Goal: Navigation & Orientation: Find specific page/section

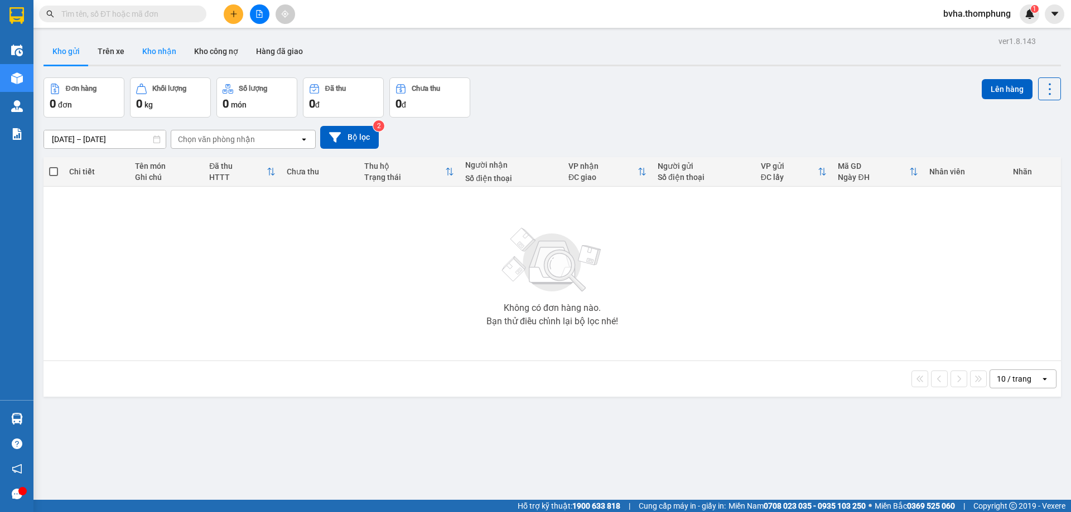
click at [146, 51] on button "Kho nhận" at bounding box center [159, 51] width 52 height 27
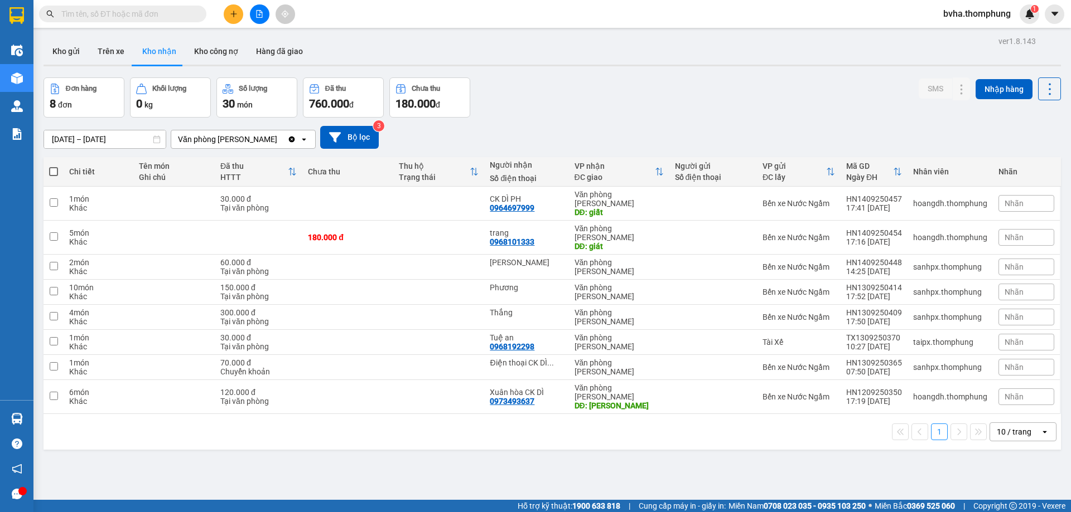
click at [342, 109] on span "760.000" at bounding box center [329, 103] width 40 height 13
click at [424, 94] on div "Chưa thu" at bounding box center [429, 89] width 69 height 11
click at [355, 98] on div "760.000 đ" at bounding box center [343, 104] width 69 height 16
click at [263, 99] on div "30 món" at bounding box center [256, 104] width 69 height 16
click at [221, 46] on button "Kho công nợ" at bounding box center [216, 51] width 62 height 27
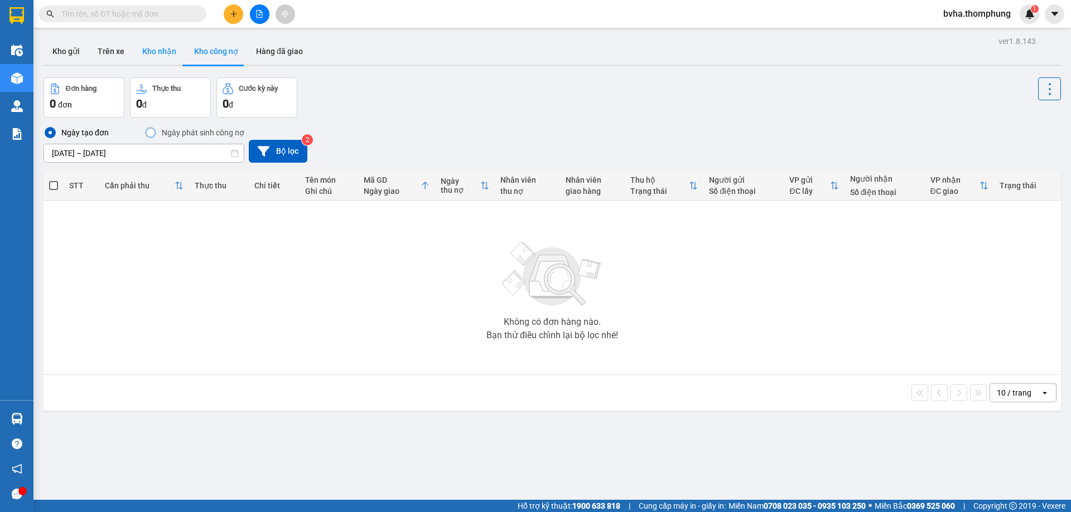
click at [163, 52] on button "Kho nhận" at bounding box center [159, 51] width 52 height 27
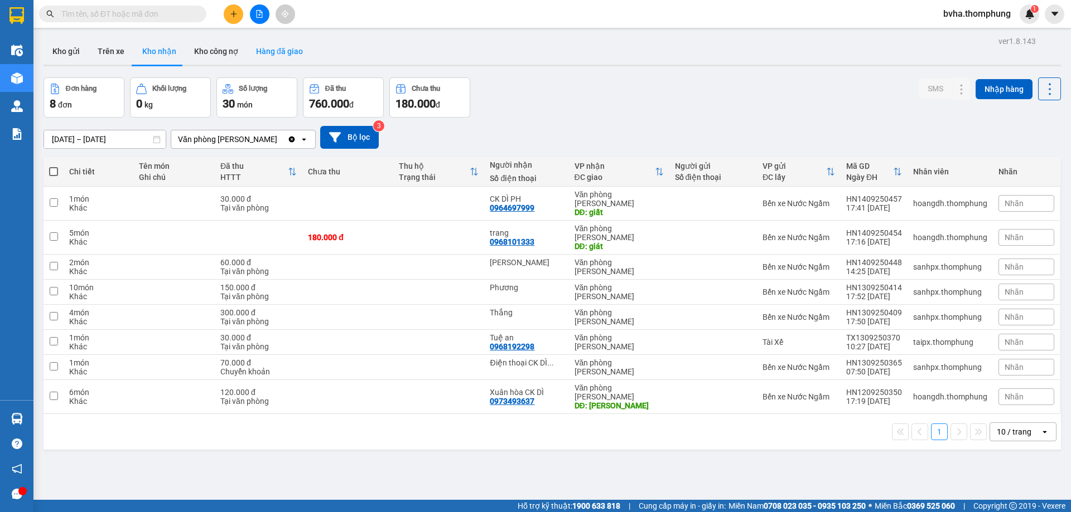
click at [271, 55] on button "Hàng đã giao" at bounding box center [279, 51] width 65 height 27
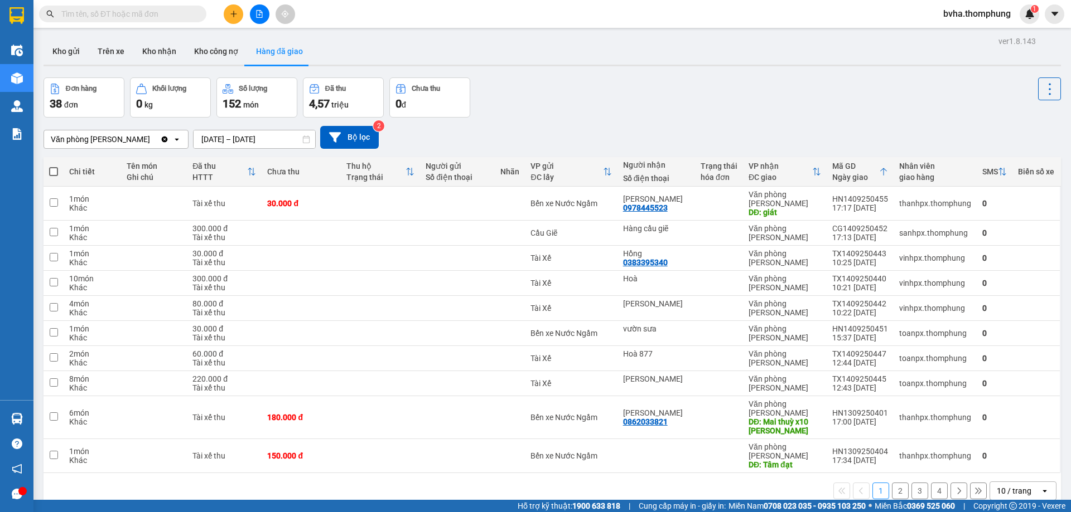
click at [88, 102] on div "38 đơn" at bounding box center [84, 104] width 69 height 16
click at [109, 45] on button "Trên xe" at bounding box center [111, 51] width 45 height 27
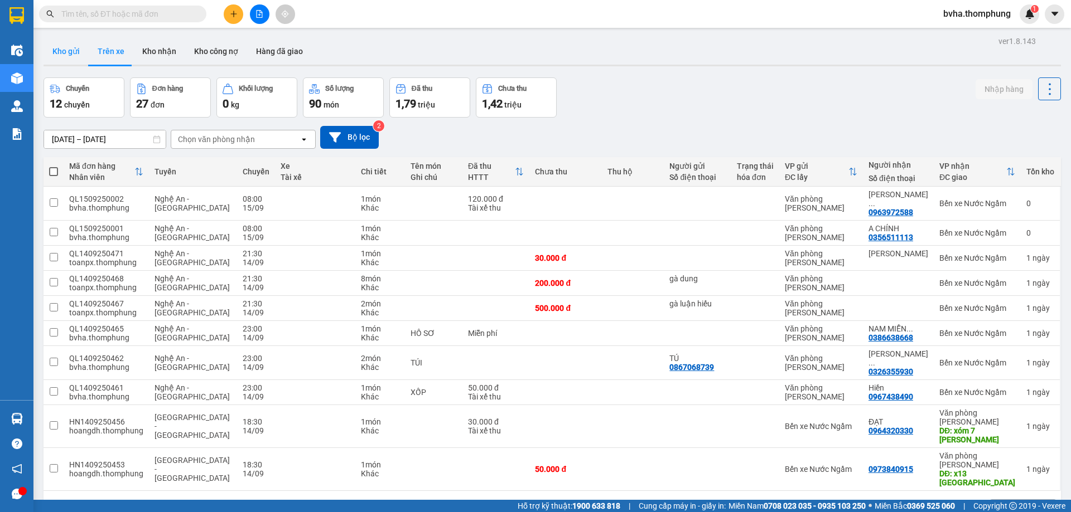
click at [72, 50] on button "Kho gửi" at bounding box center [65, 51] width 45 height 27
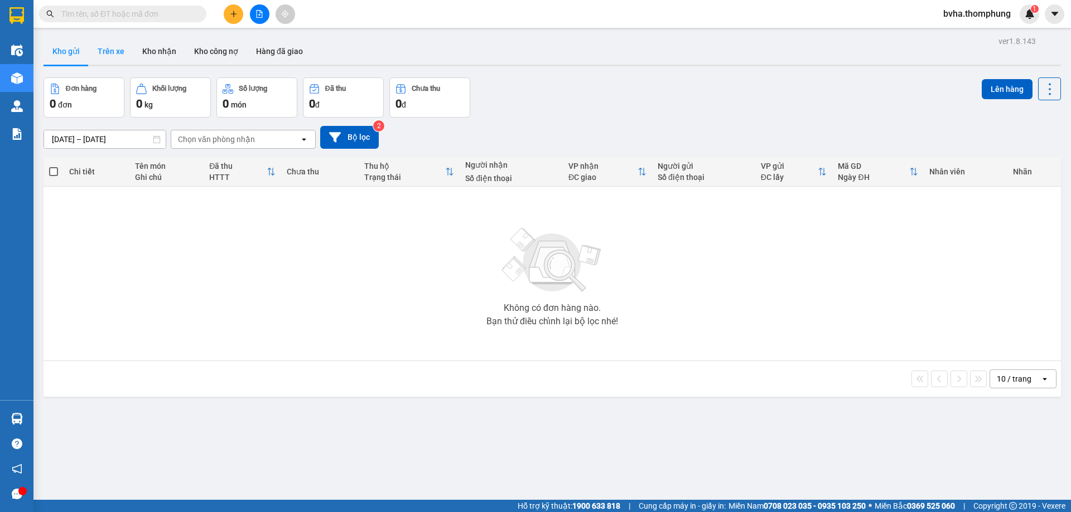
click at [112, 57] on button "Trên xe" at bounding box center [111, 51] width 45 height 27
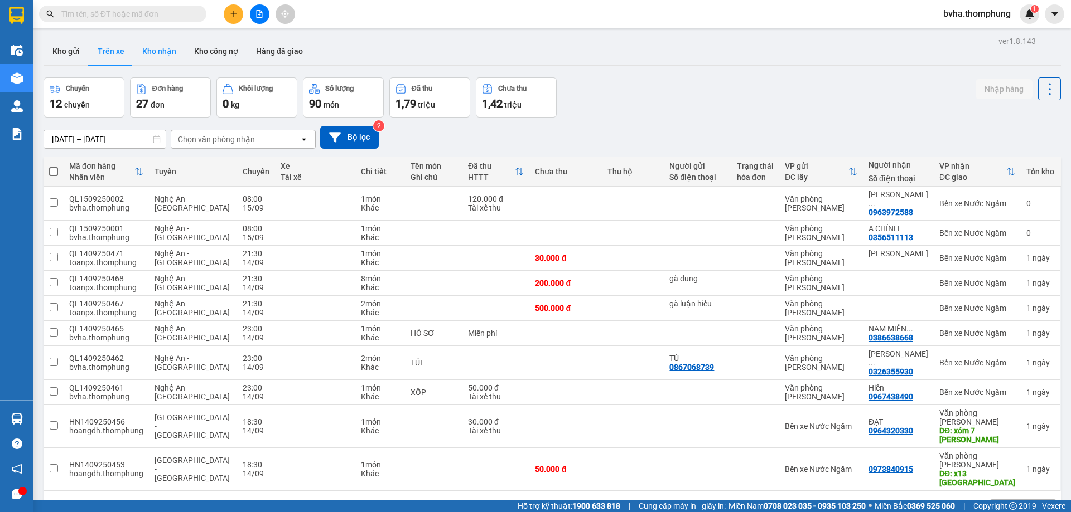
click at [170, 47] on button "Kho nhận" at bounding box center [159, 51] width 52 height 27
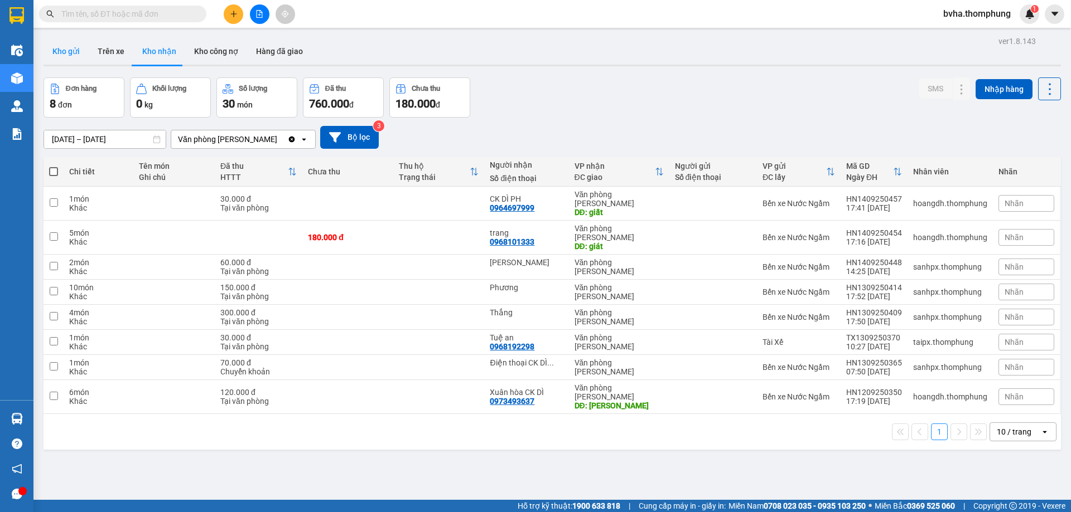
click at [64, 52] on button "Kho gửi" at bounding box center [65, 51] width 45 height 27
